Goal: Information Seeking & Learning: Learn about a topic

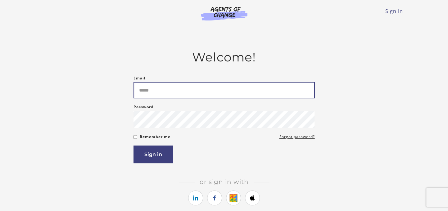
click at [197, 92] on input "Email" at bounding box center [224, 90] width 181 height 16
type input "**********"
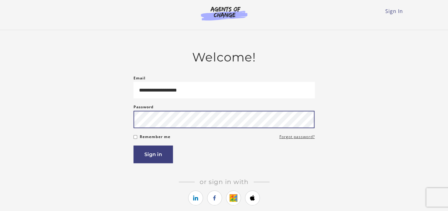
click at [134, 146] on button "Sign in" at bounding box center [153, 155] width 39 height 18
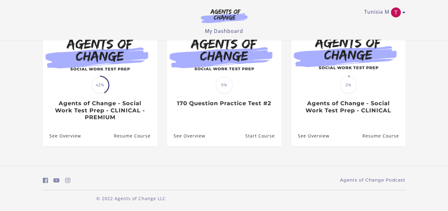
scroll to position [93, 0]
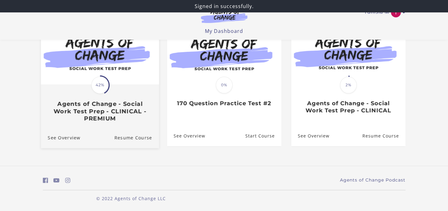
click at [83, 85] on div "Translation missing: en.liquid.partials.dashboard_course_card.progress_descript…" at bounding box center [100, 103] width 118 height 37
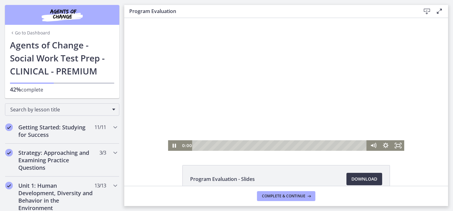
click at [213, 81] on div at bounding box center [286, 84] width 236 height 133
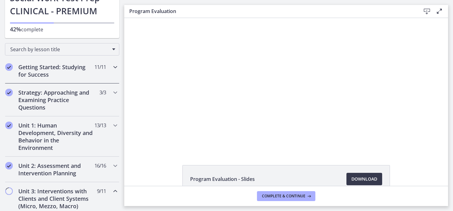
scroll to position [93, 0]
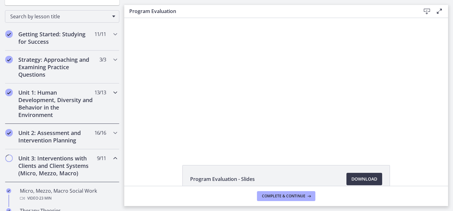
click at [74, 96] on h2 "Unit 1: Human Development, Diversity and Behavior in the Environment" at bounding box center [56, 104] width 76 height 30
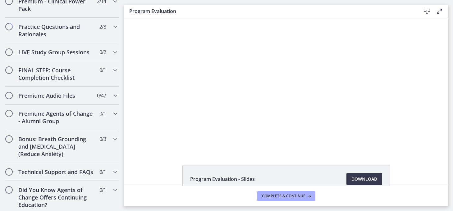
scroll to position [593, 0]
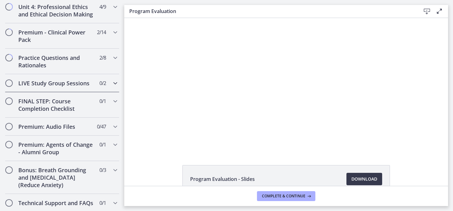
click at [72, 80] on h2 "LIVE Study Group Sessions" at bounding box center [56, 83] width 76 height 7
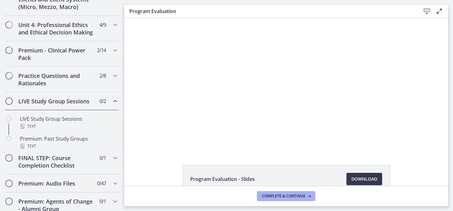
scroll to position [293, 0]
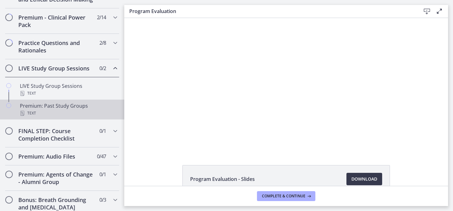
click at [52, 113] on div "Premium: Past Study Groups Text" at bounding box center [68, 109] width 97 height 15
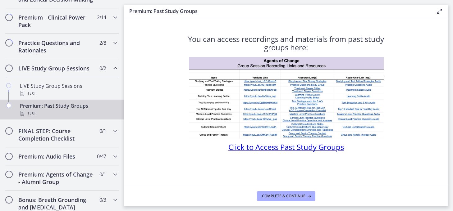
click at [245, 136] on img at bounding box center [286, 97] width 195 height 81
